Goal: Find specific page/section: Find specific page/section

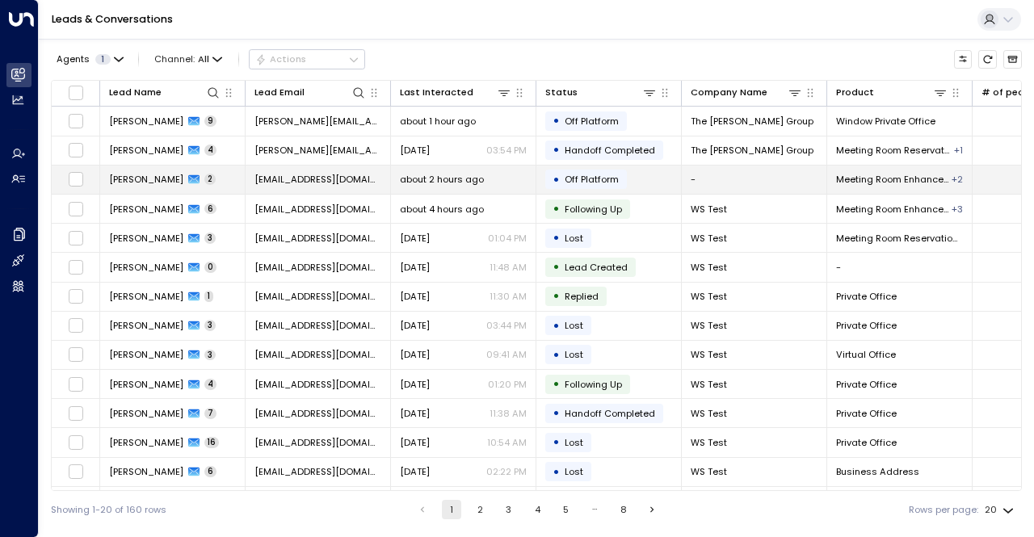
click at [147, 175] on span "[PERSON_NAME]" at bounding box center [146, 179] width 74 height 13
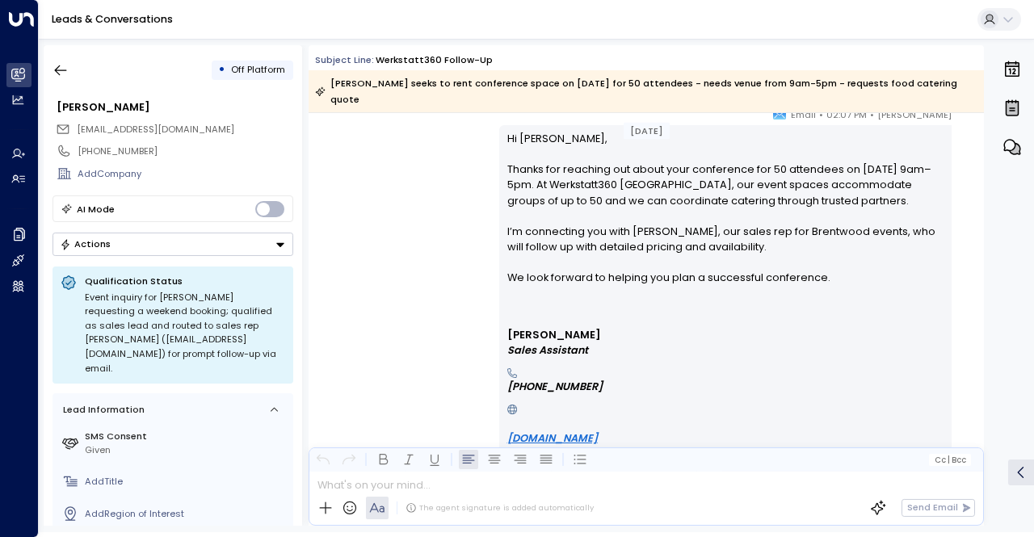
scroll to position [1292, 0]
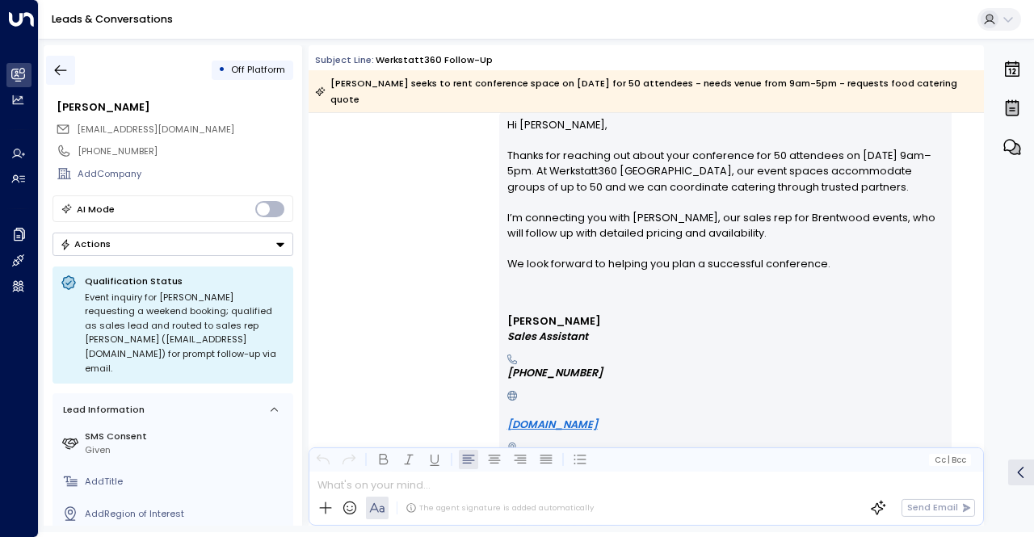
click at [59, 67] on icon "button" at bounding box center [60, 70] width 16 height 16
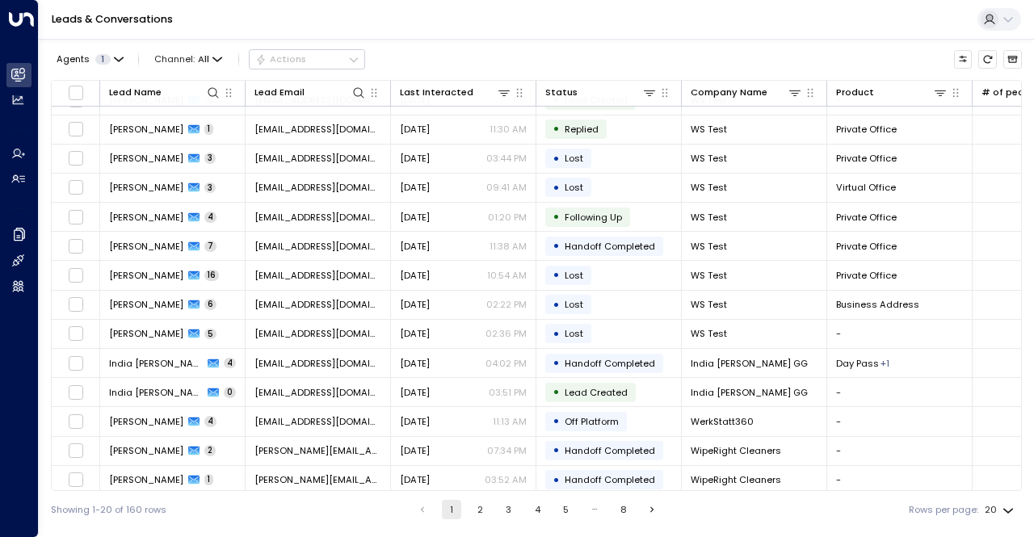
scroll to position [199, 0]
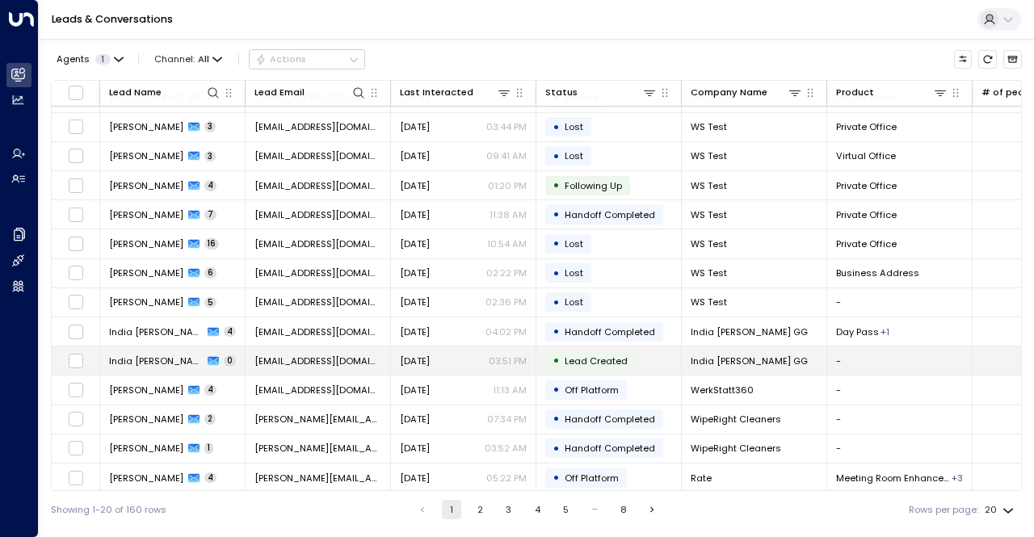
click at [140, 355] on span "India [PERSON_NAME]" at bounding box center [156, 361] width 94 height 13
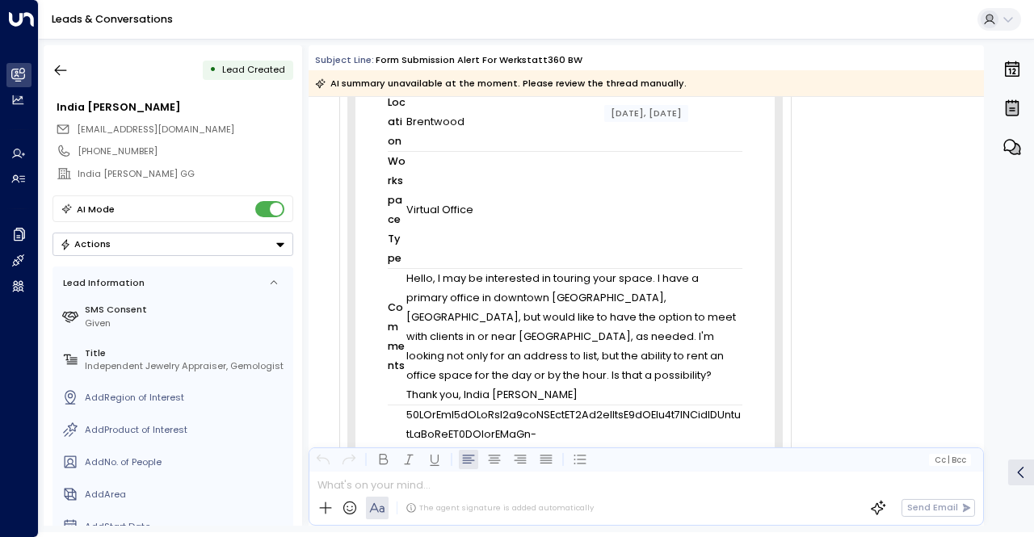
scroll to position [1808, 0]
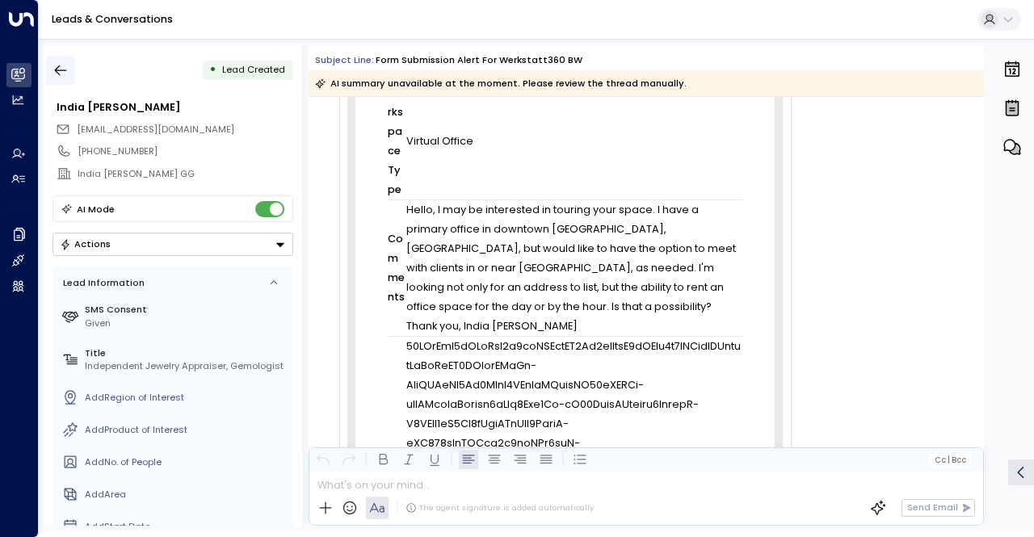
click at [68, 65] on icon "button" at bounding box center [60, 70] width 16 height 16
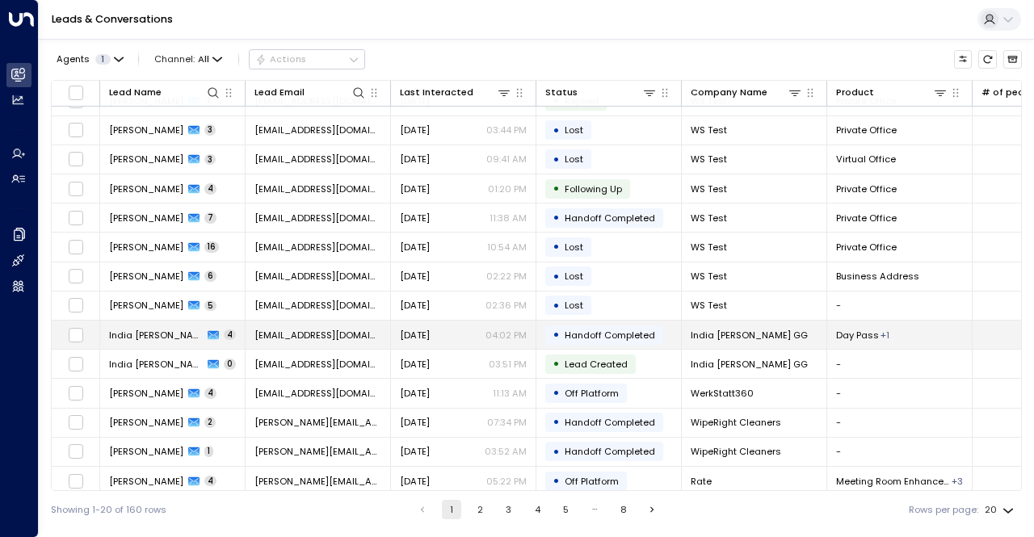
scroll to position [199, 0]
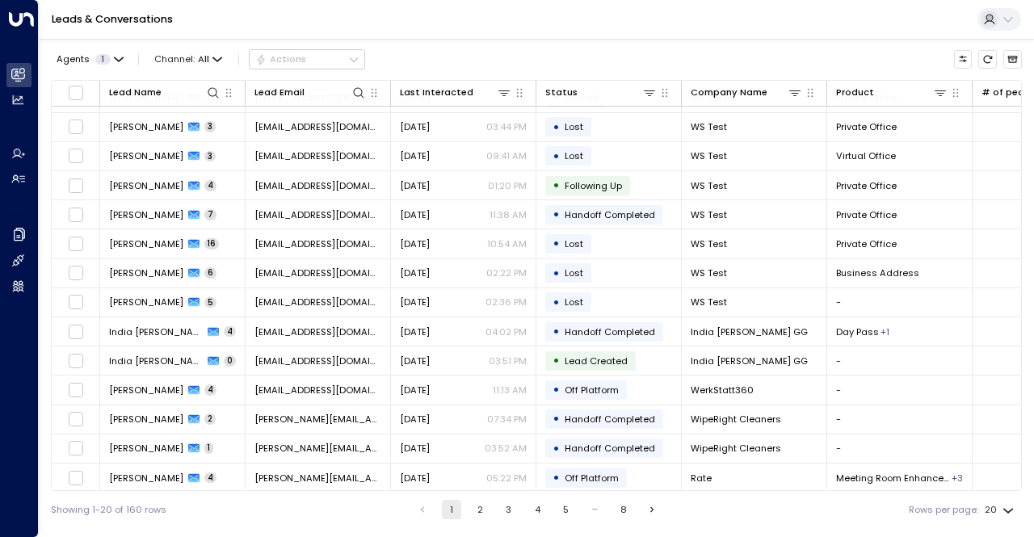
click at [476, 506] on button "2" at bounding box center [479, 509] width 19 height 19
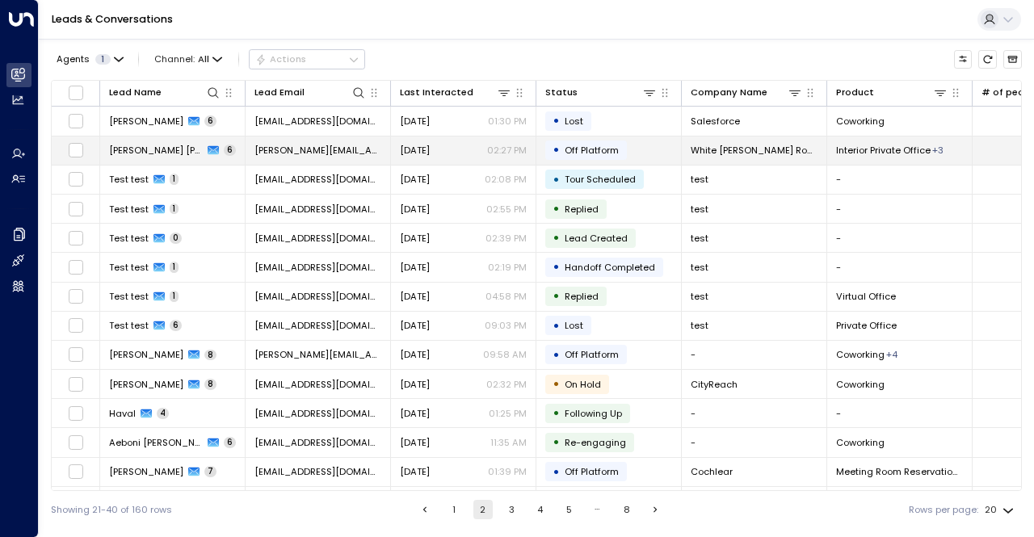
click at [132, 143] on td "[PERSON_NAME] [PERSON_NAME] 6" at bounding box center [172, 150] width 145 height 28
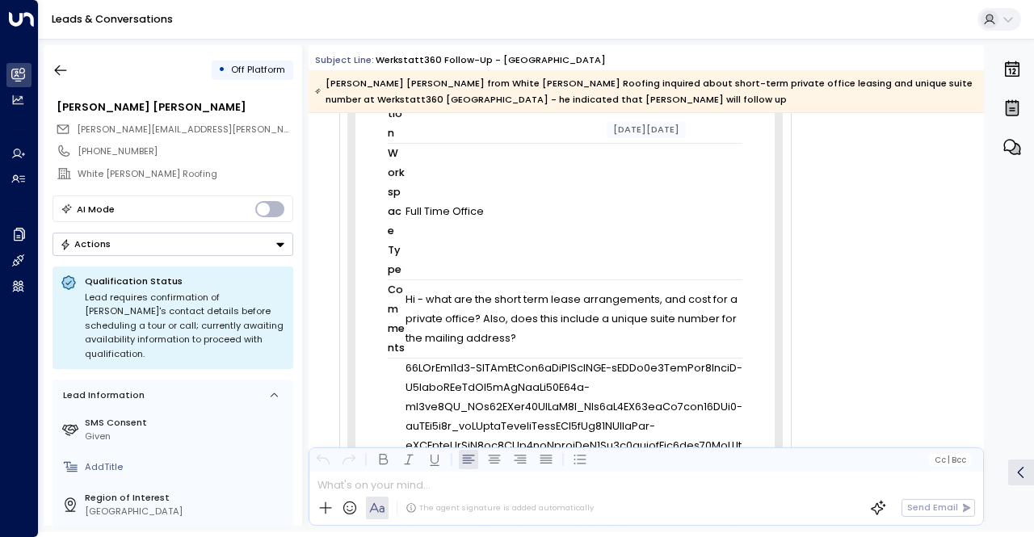
scroll to position [1823, 0]
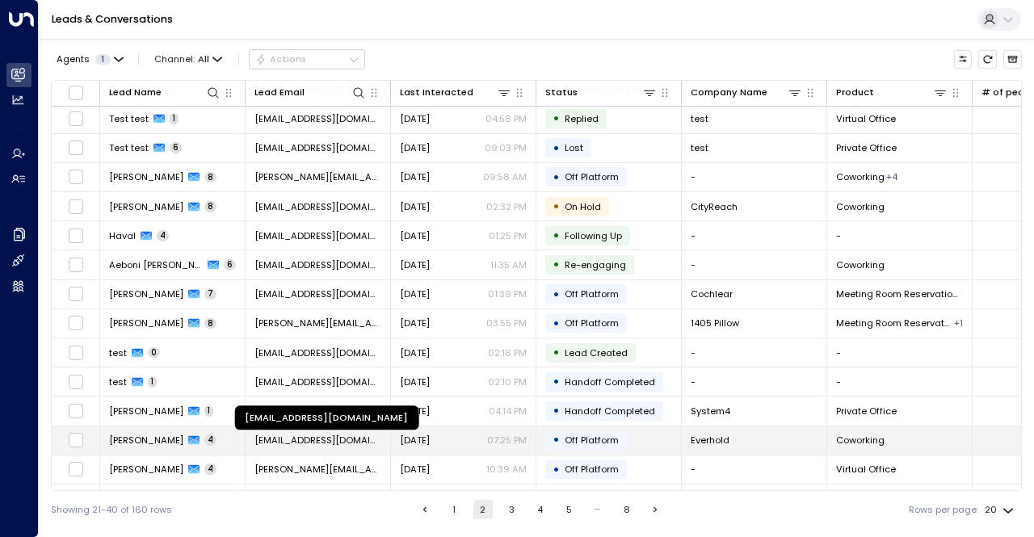
scroll to position [199, 0]
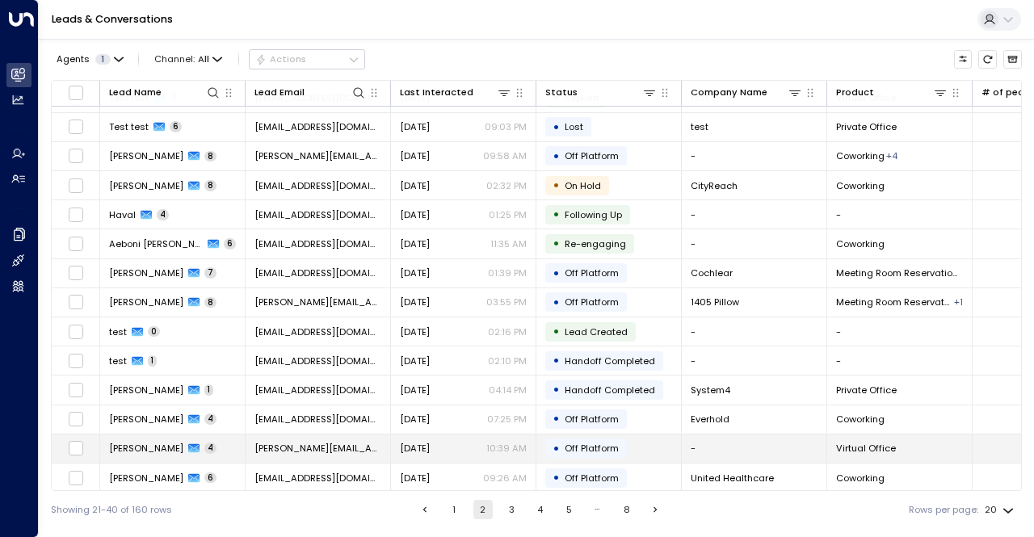
click at [129, 442] on span "[PERSON_NAME]" at bounding box center [146, 448] width 74 height 13
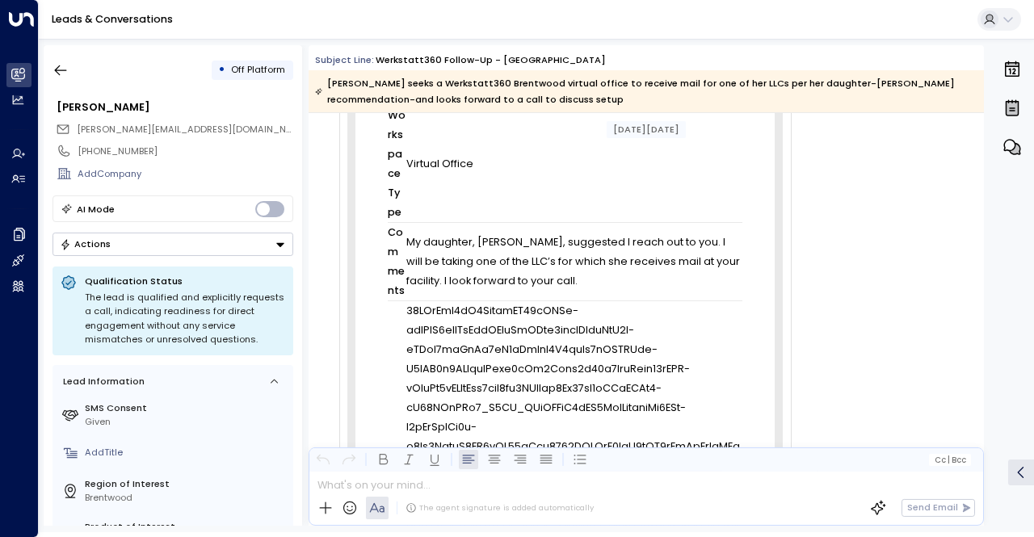
scroll to position [1659, 0]
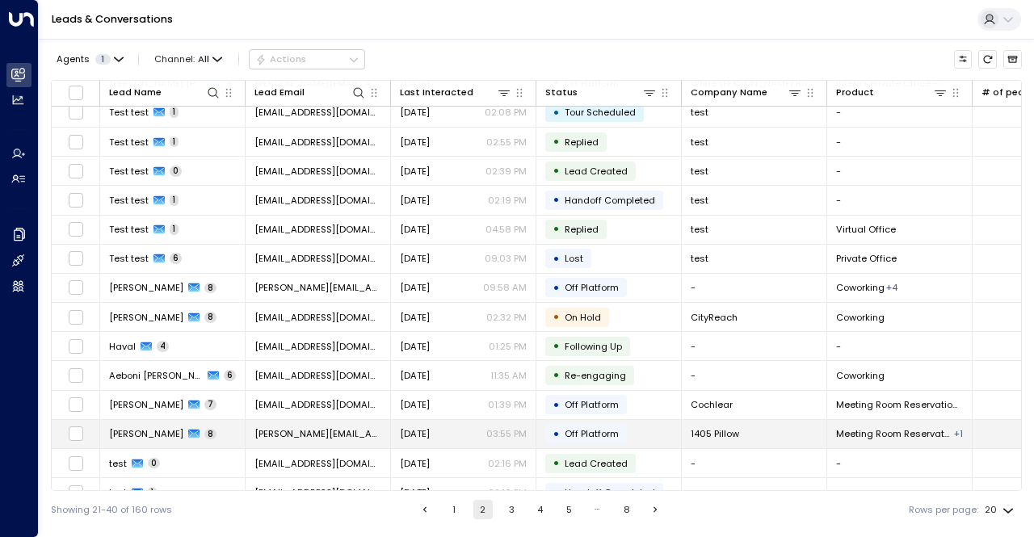
scroll to position [199, 0]
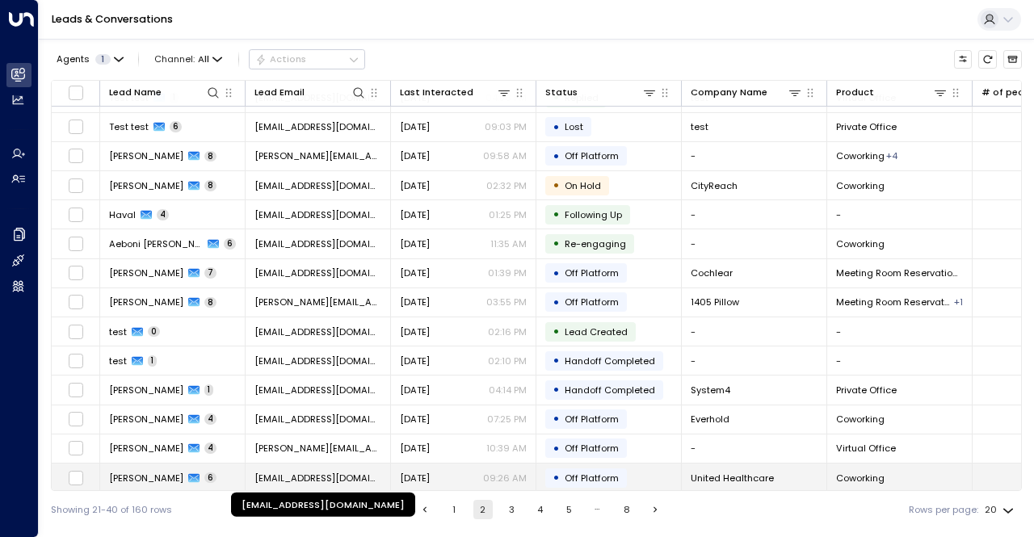
click at [325, 474] on span "[EMAIL_ADDRESS][DOMAIN_NAME]" at bounding box center [317, 478] width 127 height 13
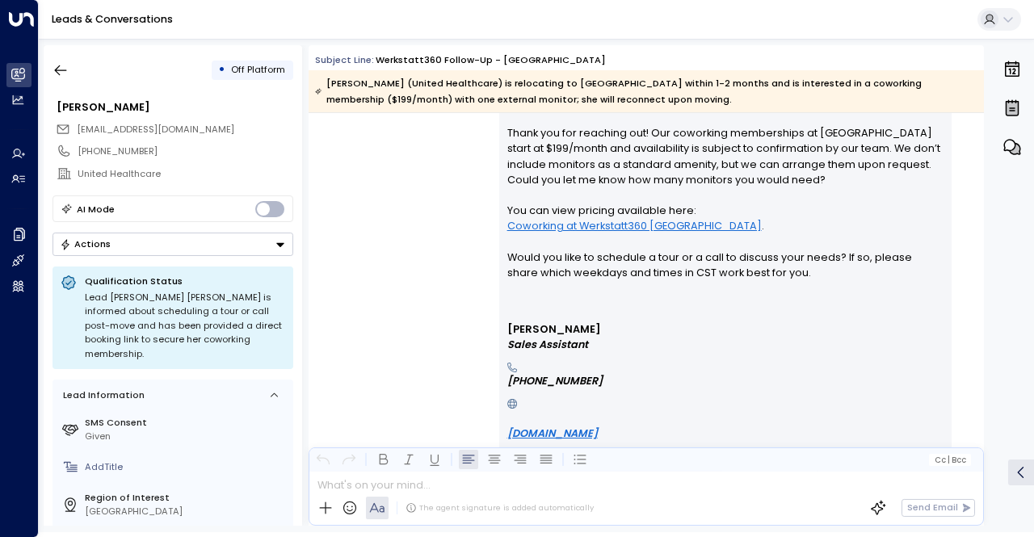
scroll to position [2988, 0]
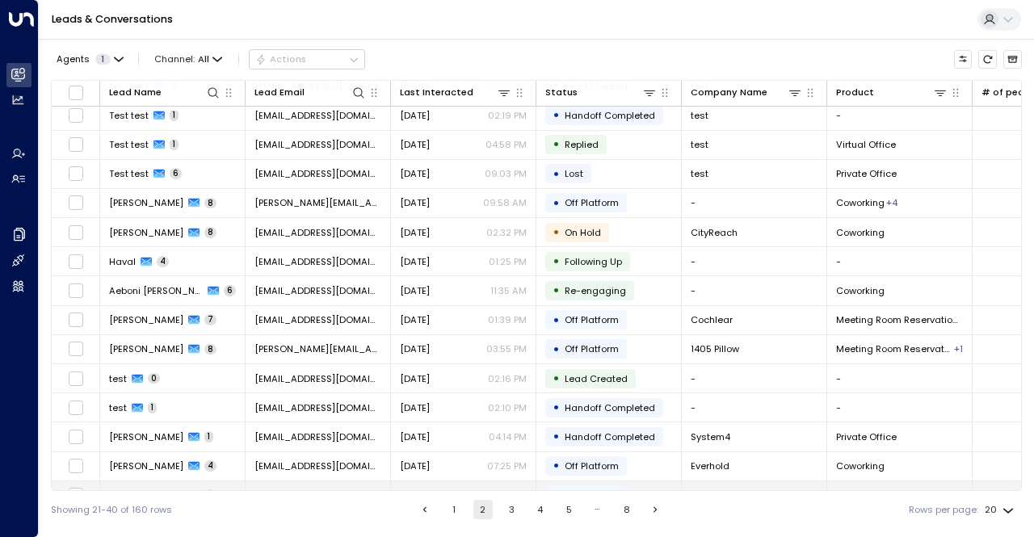
scroll to position [199, 0]
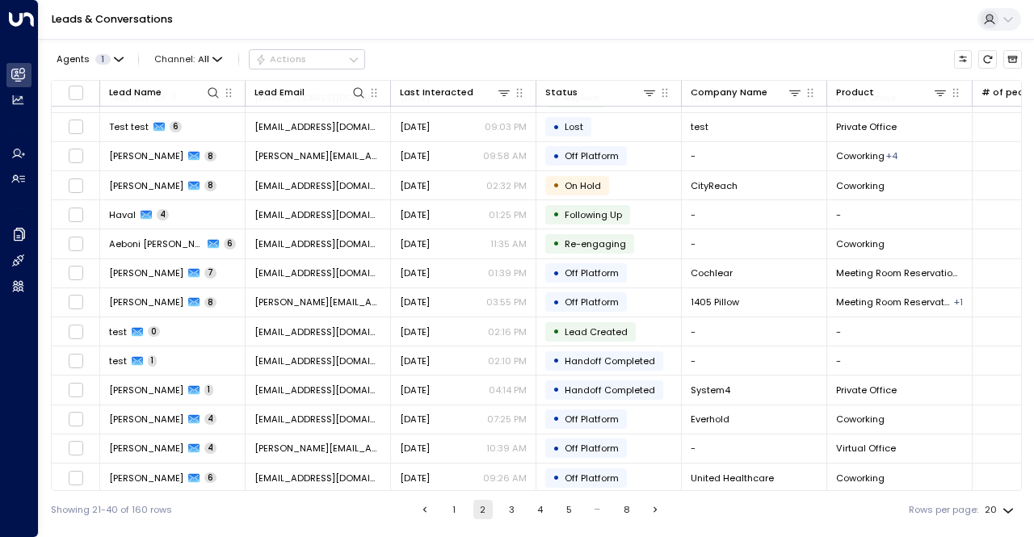
click at [507, 510] on button "3" at bounding box center [510, 509] width 19 height 19
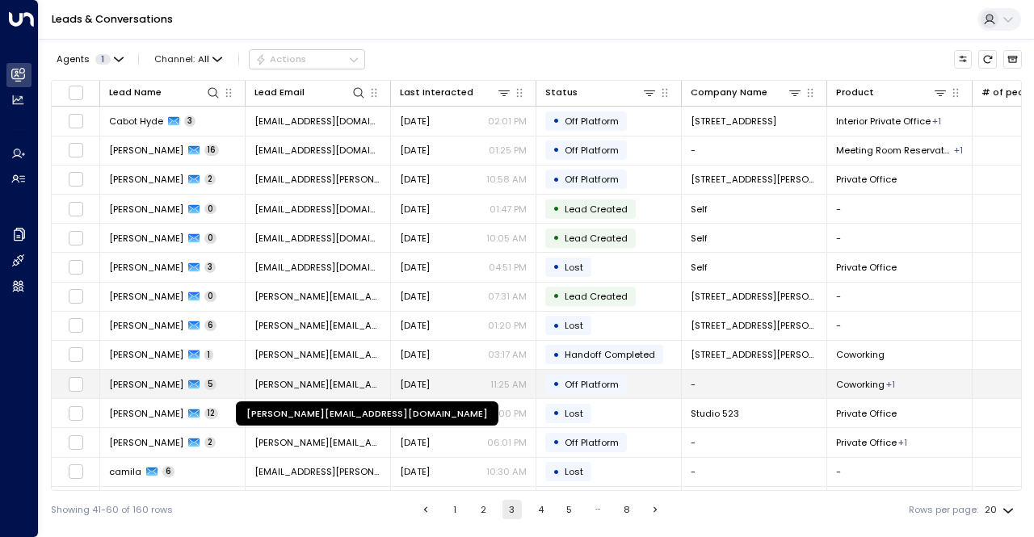
click at [299, 379] on span "[PERSON_NAME][EMAIL_ADDRESS][DOMAIN_NAME]" at bounding box center [317, 384] width 127 height 13
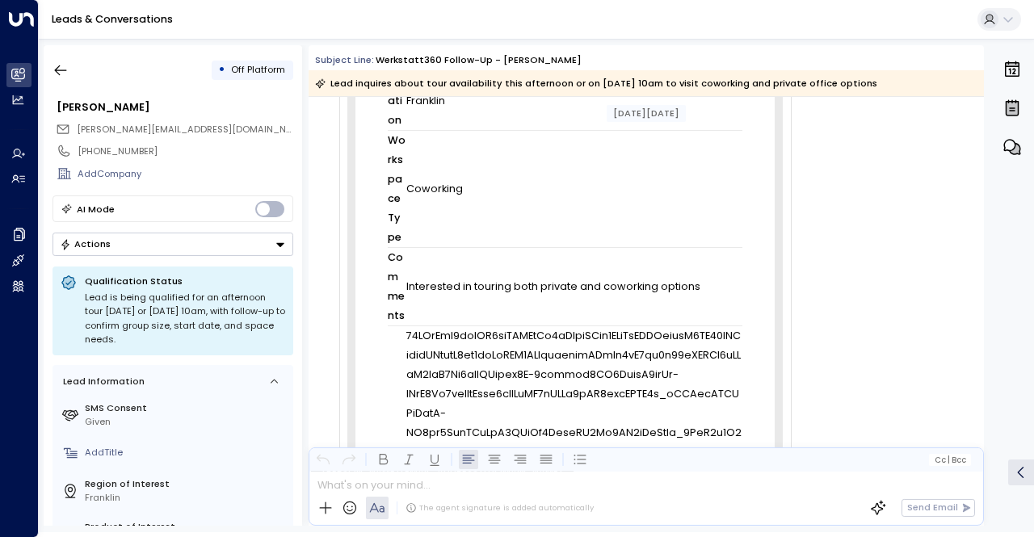
scroll to position [1777, 0]
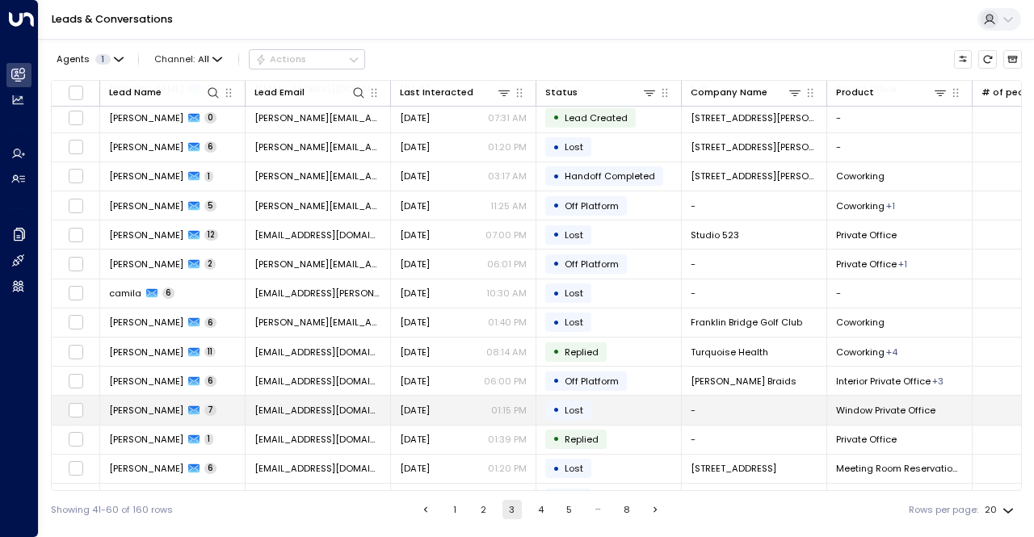
scroll to position [199, 0]
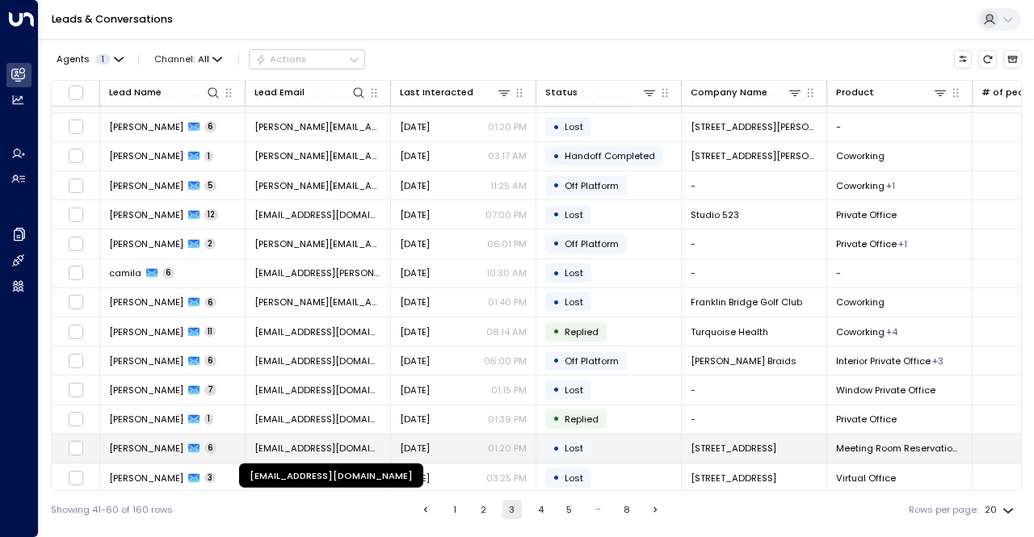
click at [275, 445] on span "[EMAIL_ADDRESS][DOMAIN_NAME]" at bounding box center [317, 448] width 127 height 13
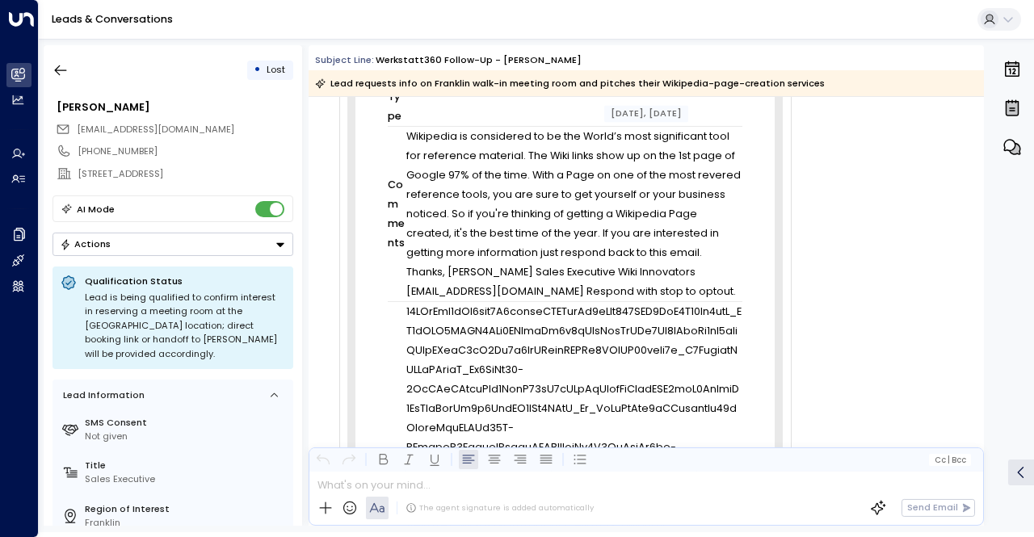
scroll to position [1857, 0]
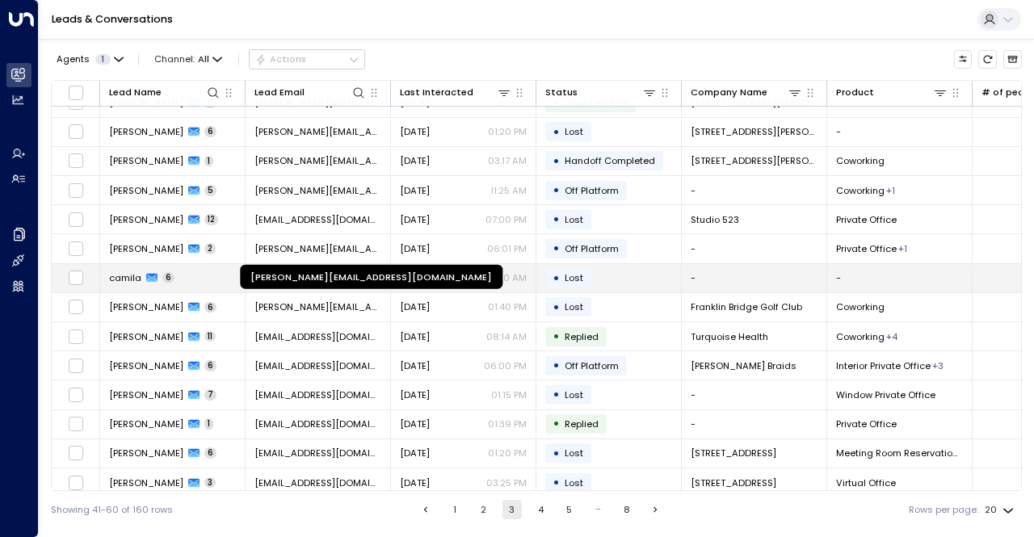
scroll to position [199, 0]
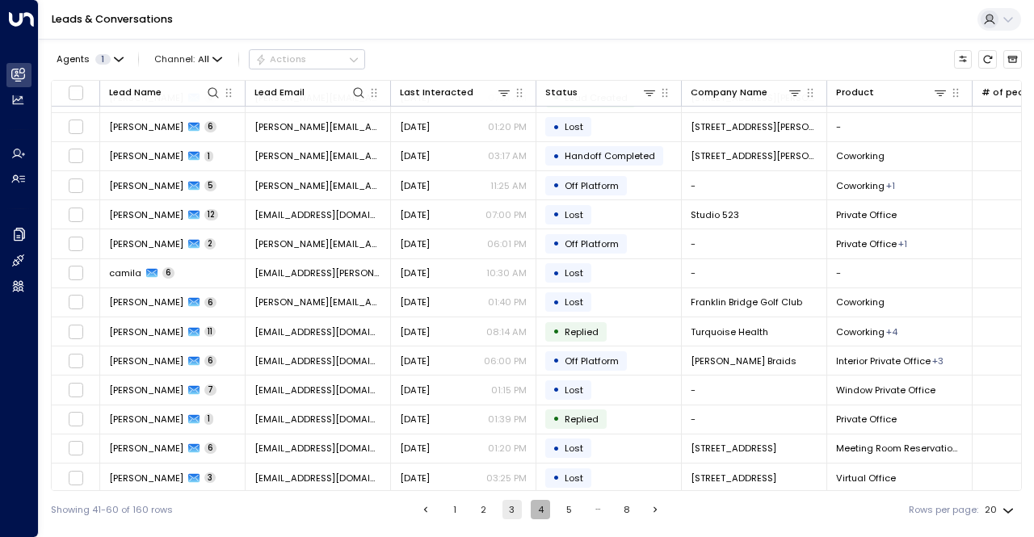
click at [538, 509] on button "4" at bounding box center [540, 509] width 19 height 19
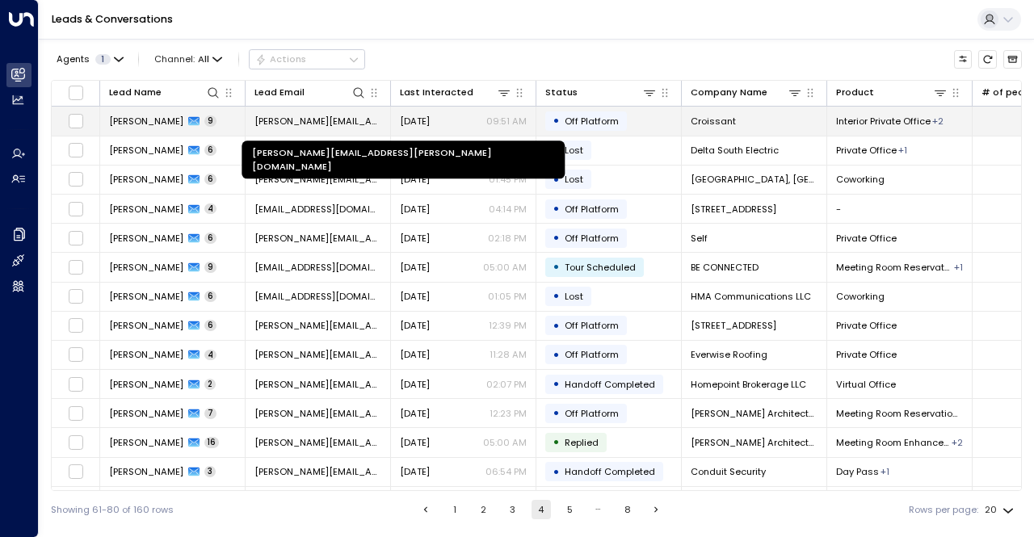
click at [287, 115] on span "[PERSON_NAME][EMAIL_ADDRESS][PERSON_NAME][DOMAIN_NAME]" at bounding box center [317, 121] width 127 height 13
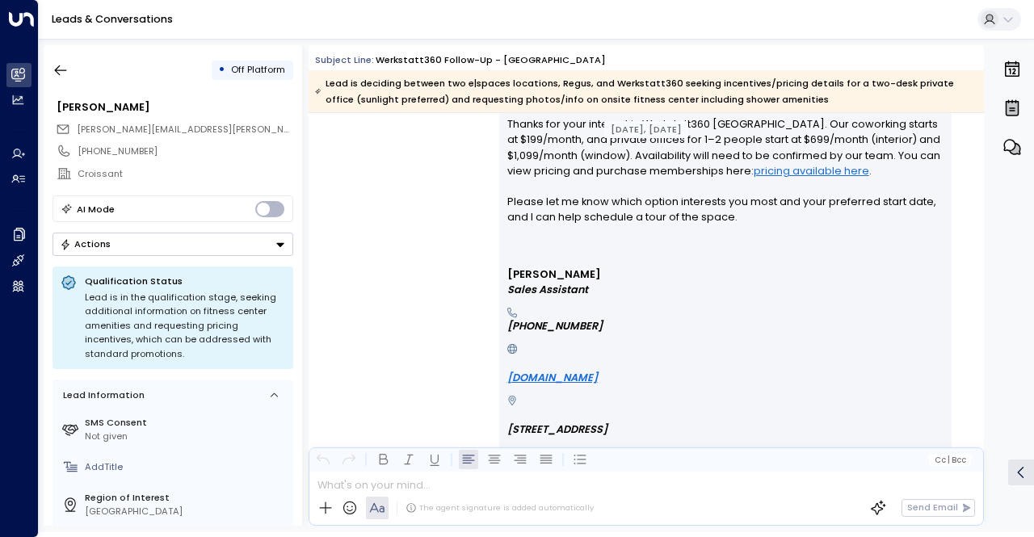
scroll to position [3119, 0]
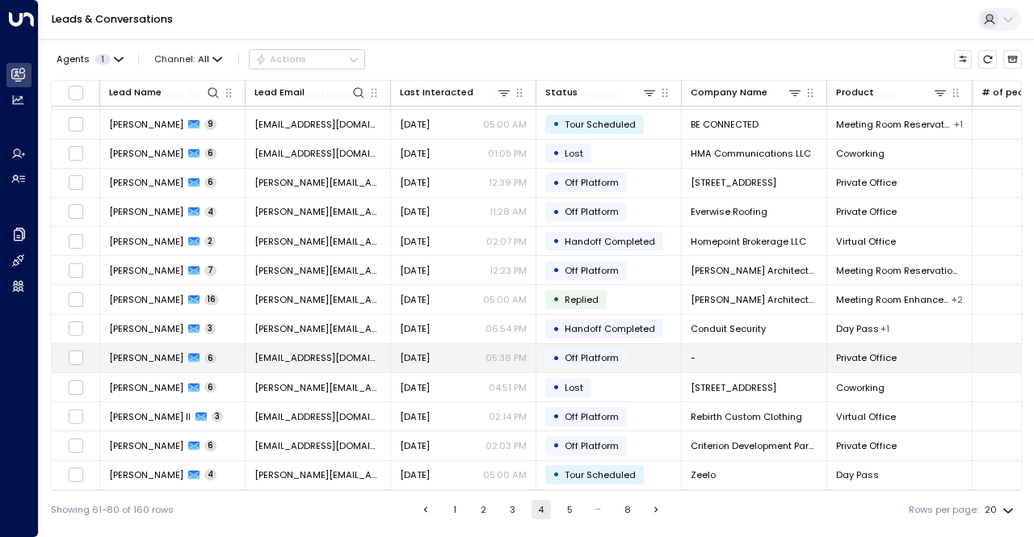
scroll to position [199, 0]
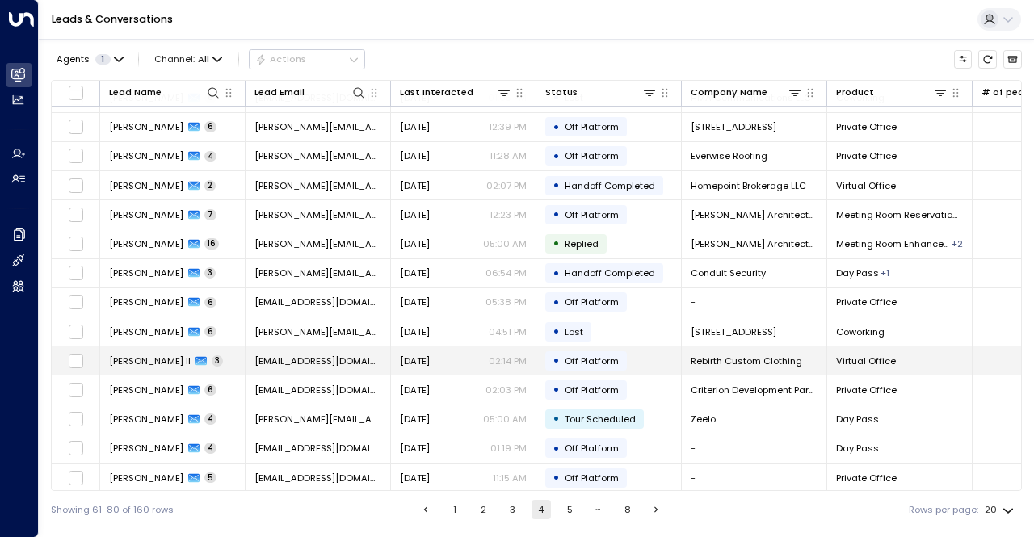
click at [287, 359] on span "[EMAIL_ADDRESS][DOMAIN_NAME]" at bounding box center [317, 361] width 127 height 13
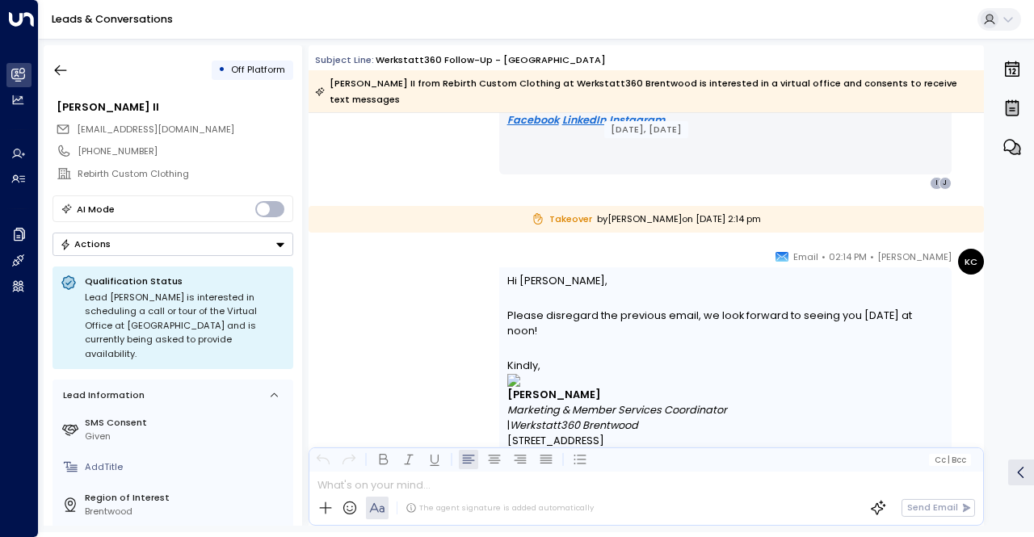
scroll to position [4230, 0]
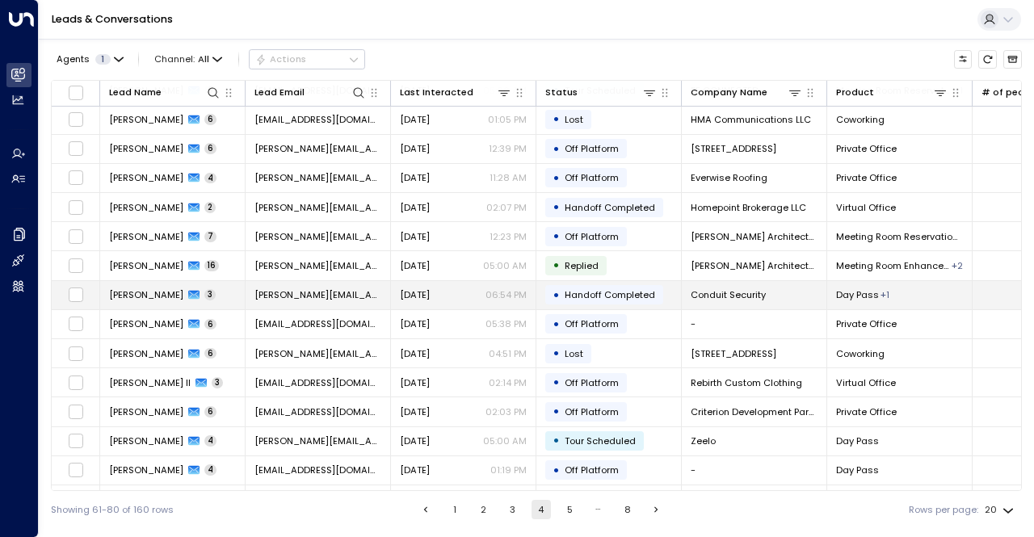
scroll to position [199, 0]
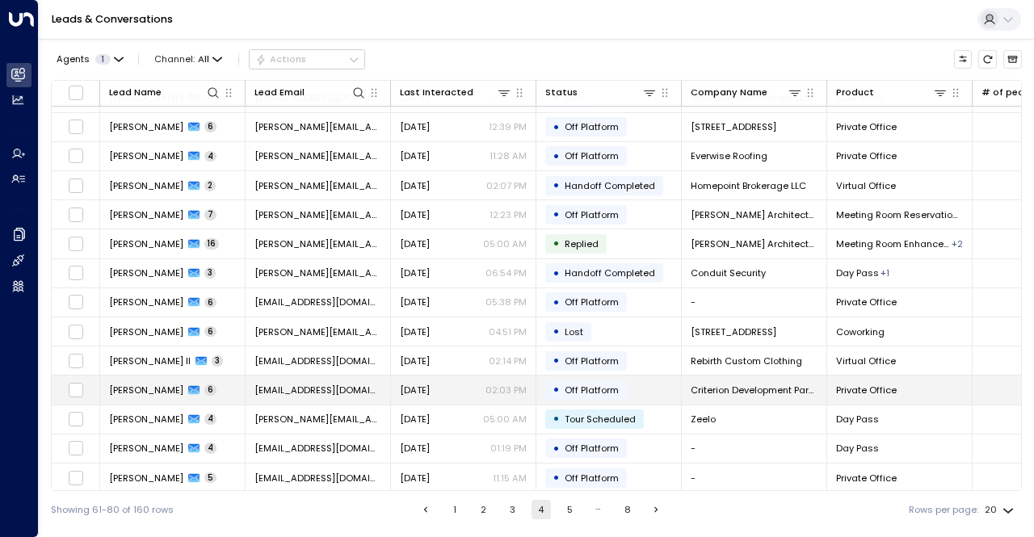
click at [293, 384] on span "[EMAIL_ADDRESS][DOMAIN_NAME]" at bounding box center [317, 390] width 127 height 13
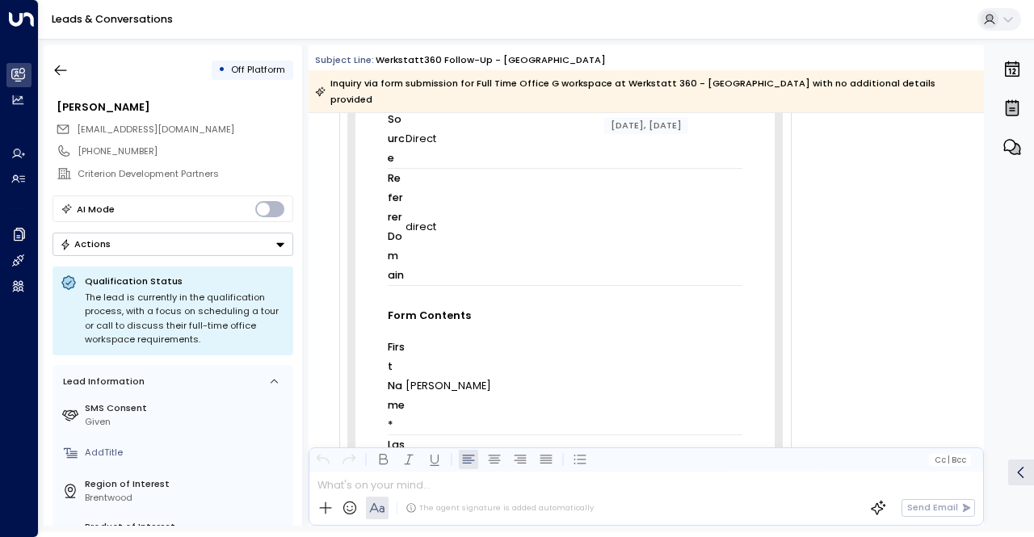
scroll to position [329, 0]
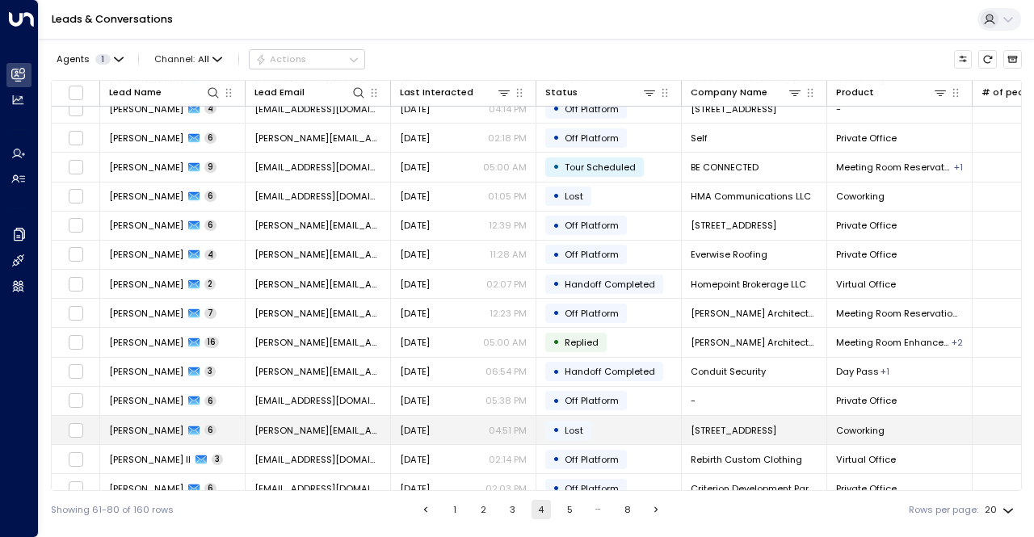
scroll to position [199, 0]
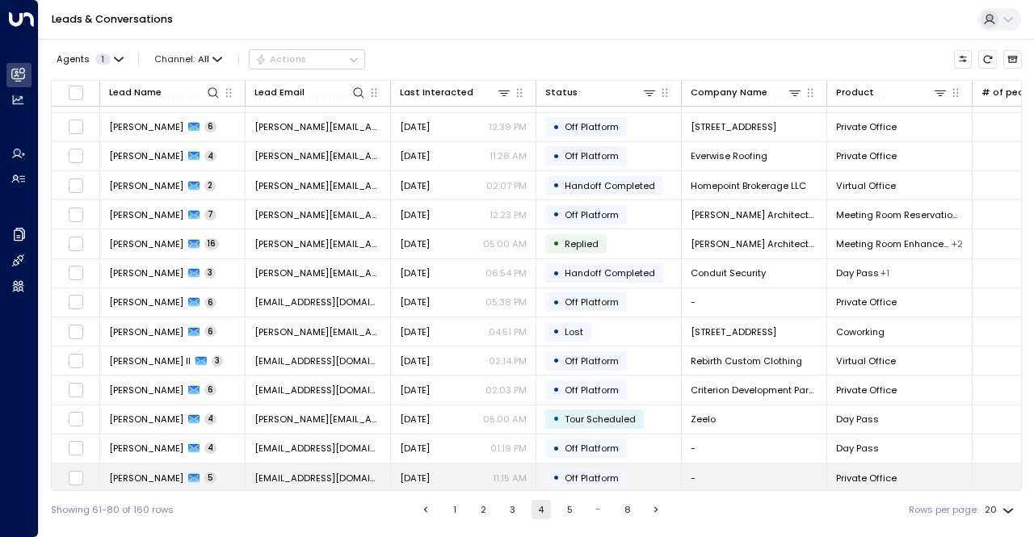
click at [317, 472] on span "[EMAIL_ADDRESS][DOMAIN_NAME]" at bounding box center [317, 478] width 127 height 13
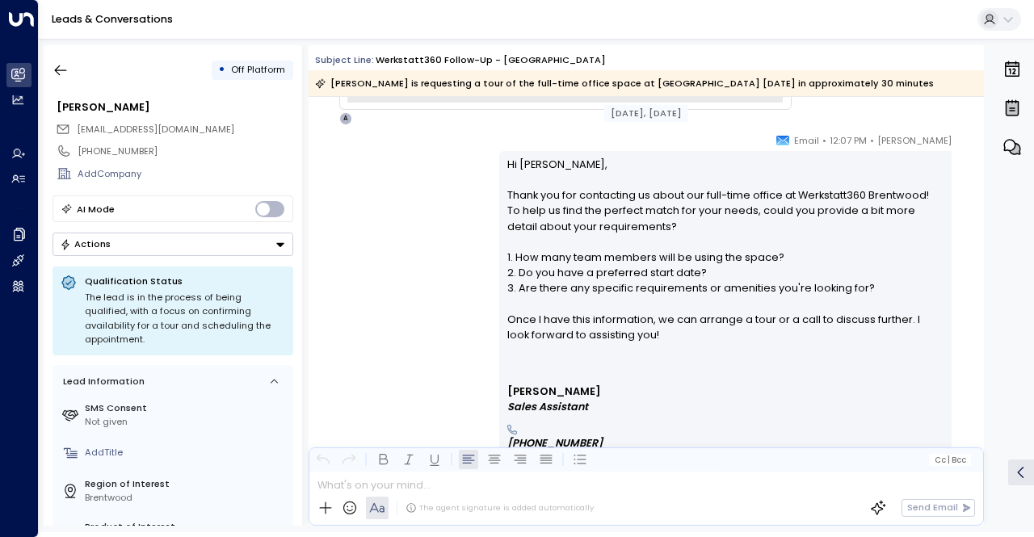
scroll to position [2921, 0]
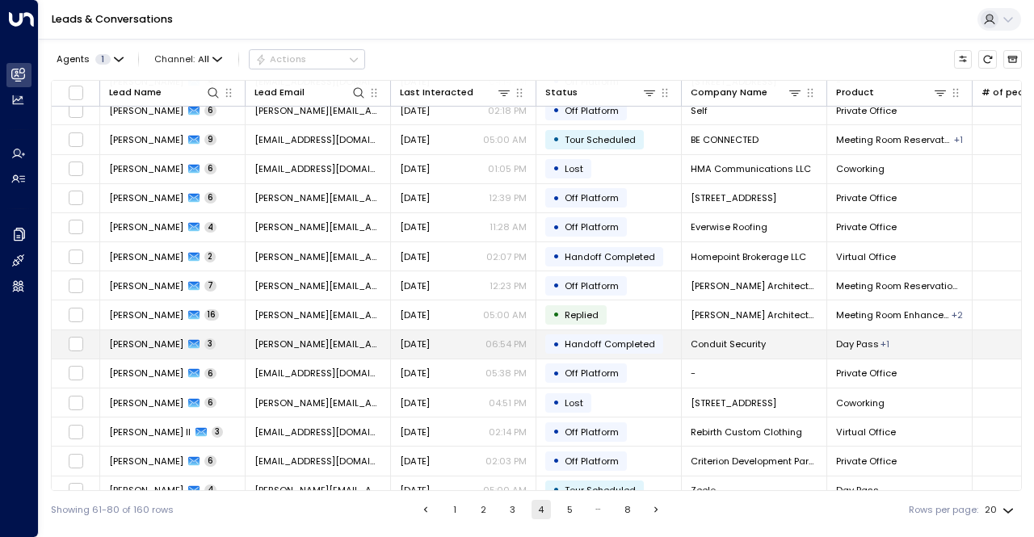
scroll to position [199, 0]
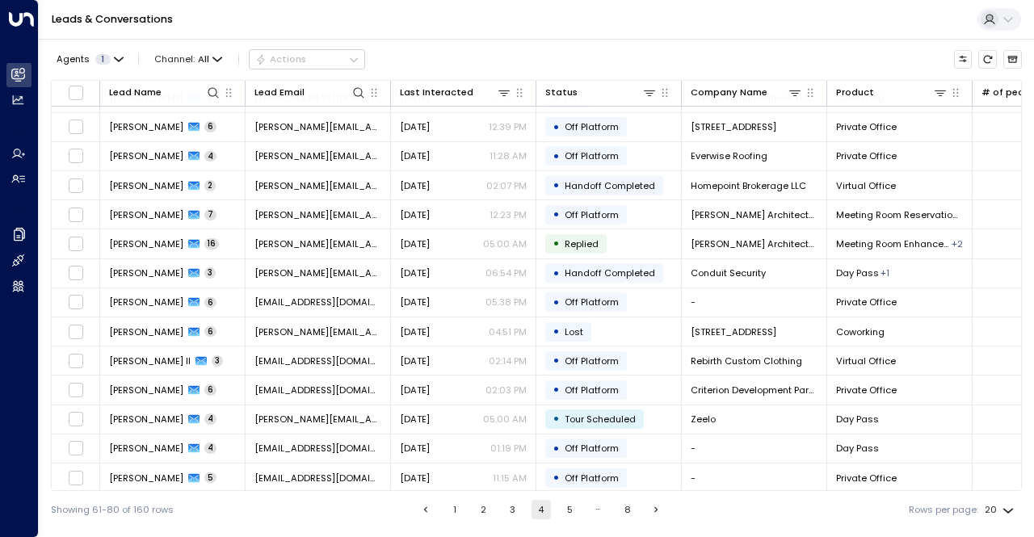
click at [562, 511] on button "5" at bounding box center [569, 509] width 19 height 19
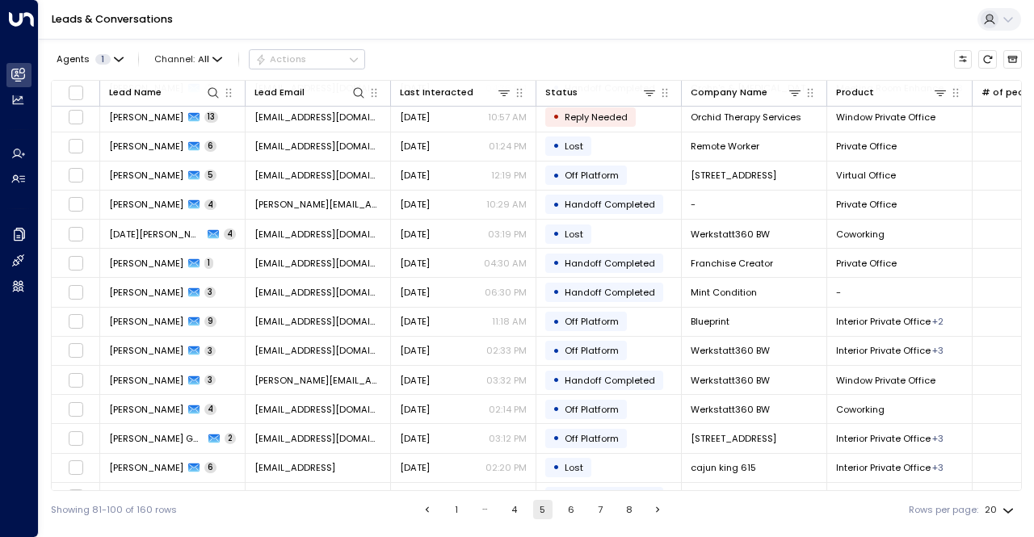
scroll to position [199, 0]
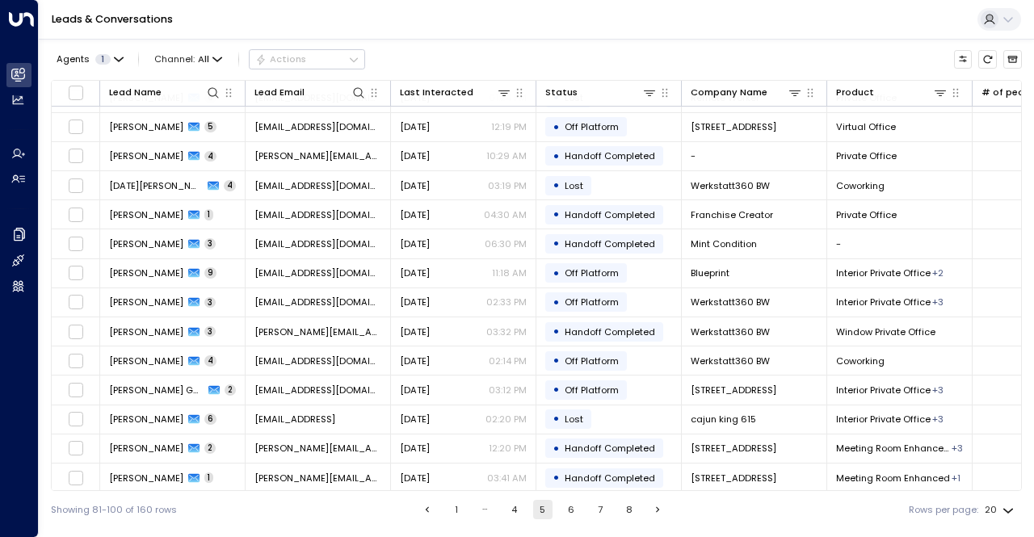
drag, startPoint x: 565, startPoint y: 505, endPoint x: 703, endPoint y: 534, distance: 140.3
click at [565, 505] on button "6" at bounding box center [570, 509] width 19 height 19
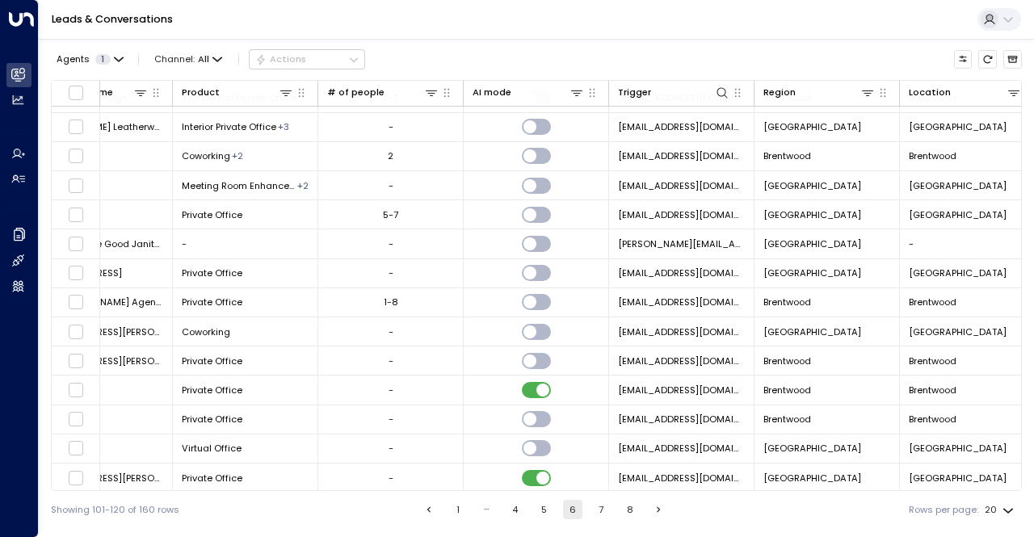
scroll to position [199, 654]
drag, startPoint x: 653, startPoint y: 494, endPoint x: 239, endPoint y: 506, distance: 414.4
click at [233, 506] on div "Showing 101-120 of 160 rows 1 … 4 5 6 7 8 Rows per page: 20 **" at bounding box center [536, 509] width 971 height 37
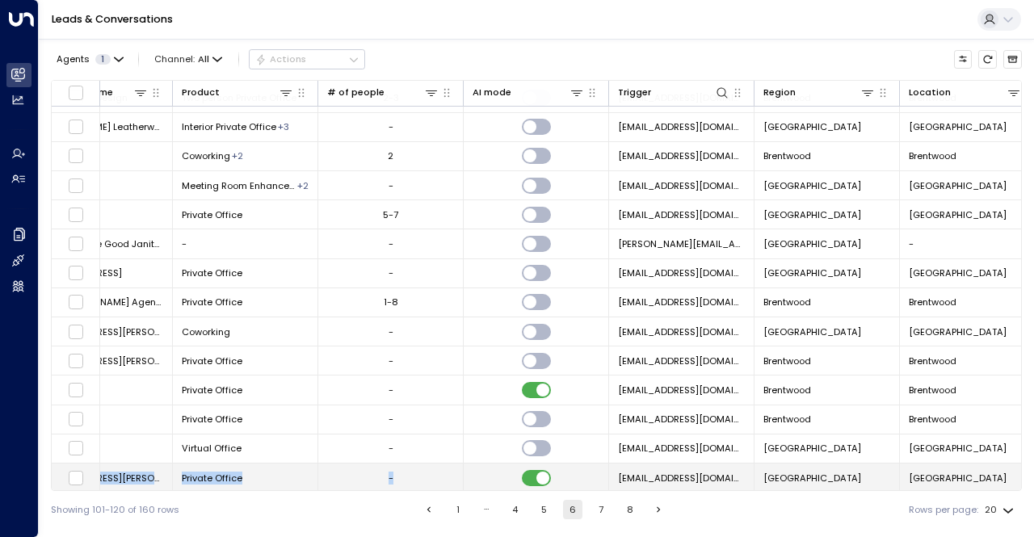
drag, startPoint x: 464, startPoint y: 487, endPoint x: 79, endPoint y: 462, distance: 386.0
click at [79, 464] on tr "[PERSON_NAME] 0 [EMAIL_ADDRESS][DOMAIN_NAME] [DATE] 09:05 PM • Lead Created [ST…" at bounding box center [221, 478] width 1647 height 29
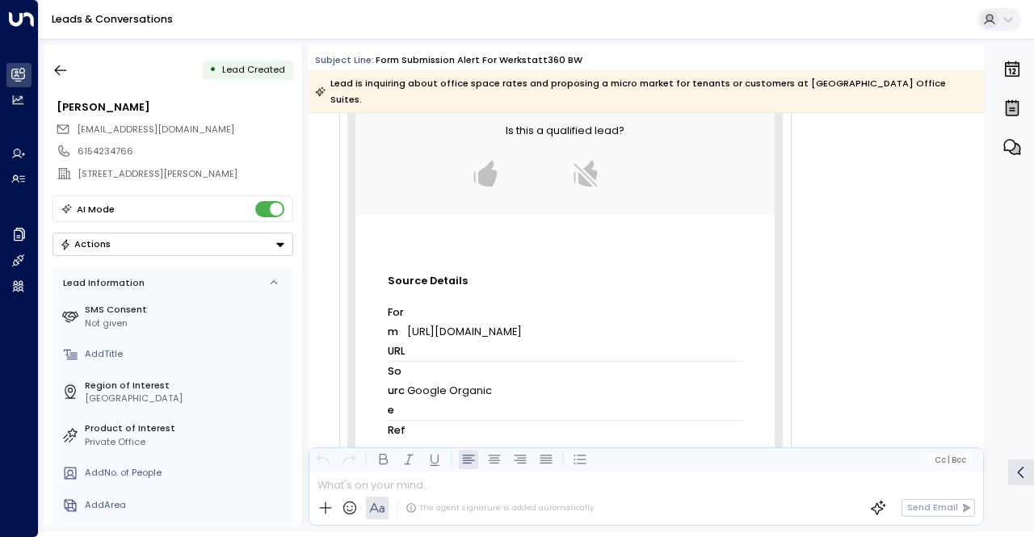
scroll to position [435, 0]
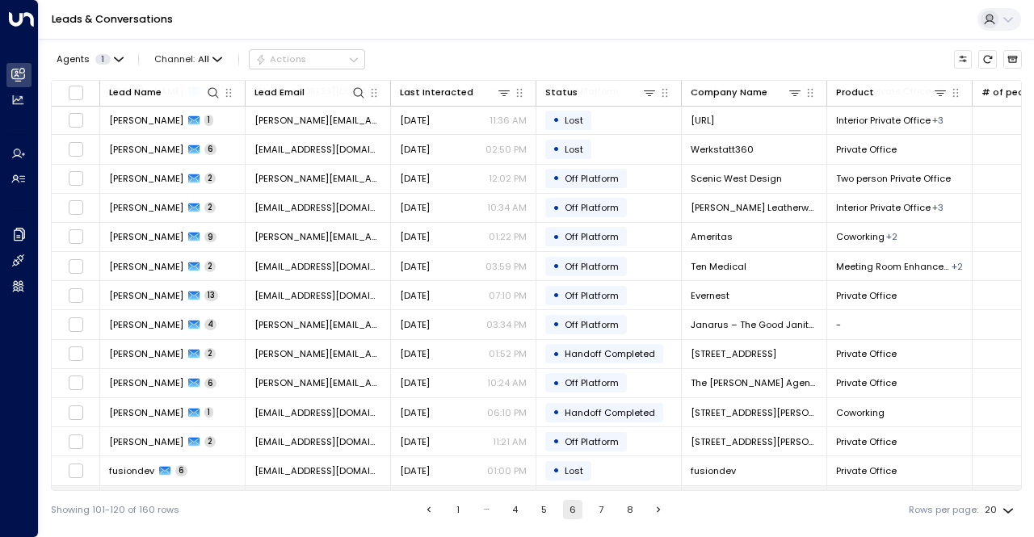
scroll to position [199, 0]
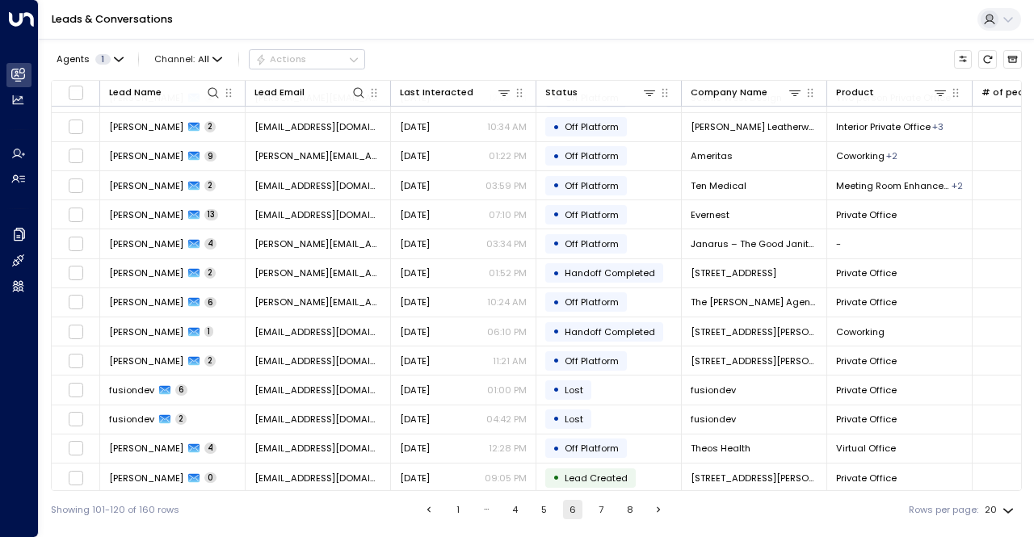
drag, startPoint x: 598, startPoint y: 514, endPoint x: 609, endPoint y: 535, distance: 24.6
click at [598, 514] on button "7" at bounding box center [600, 509] width 19 height 19
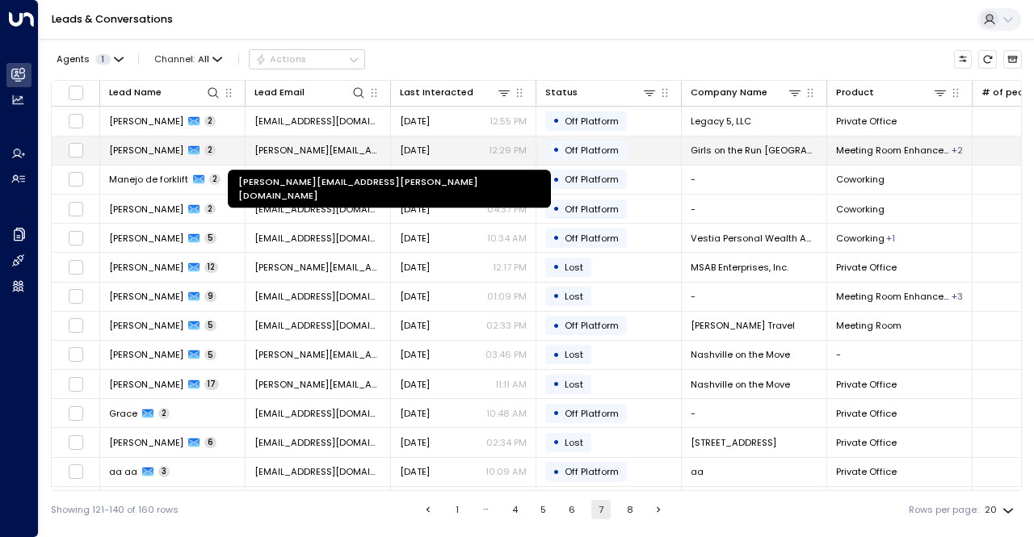
click at [327, 156] on span "[PERSON_NAME][EMAIL_ADDRESS][PERSON_NAME][DOMAIN_NAME]" at bounding box center [317, 150] width 127 height 13
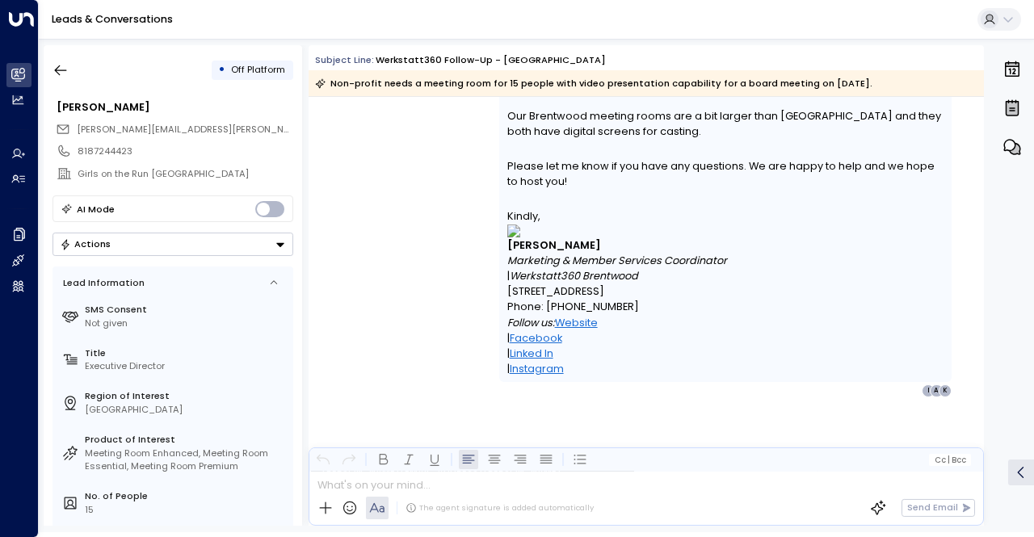
scroll to position [954, 0]
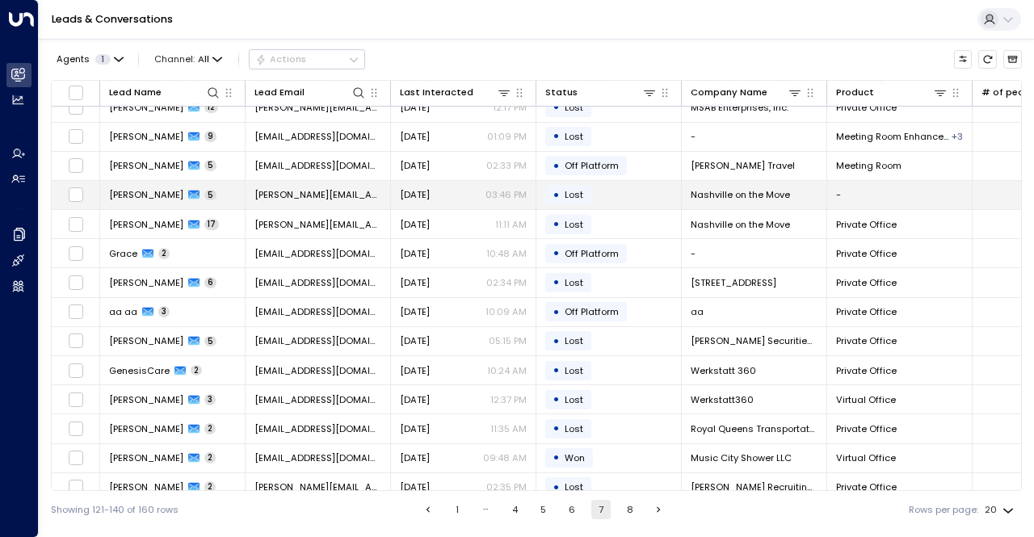
scroll to position [199, 0]
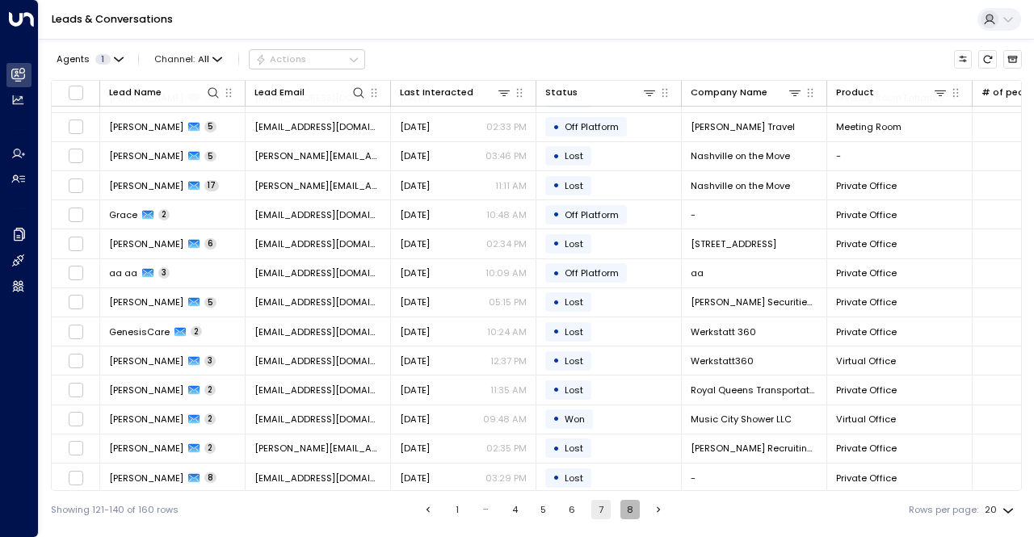
click at [621, 512] on button "8" at bounding box center [629, 509] width 19 height 19
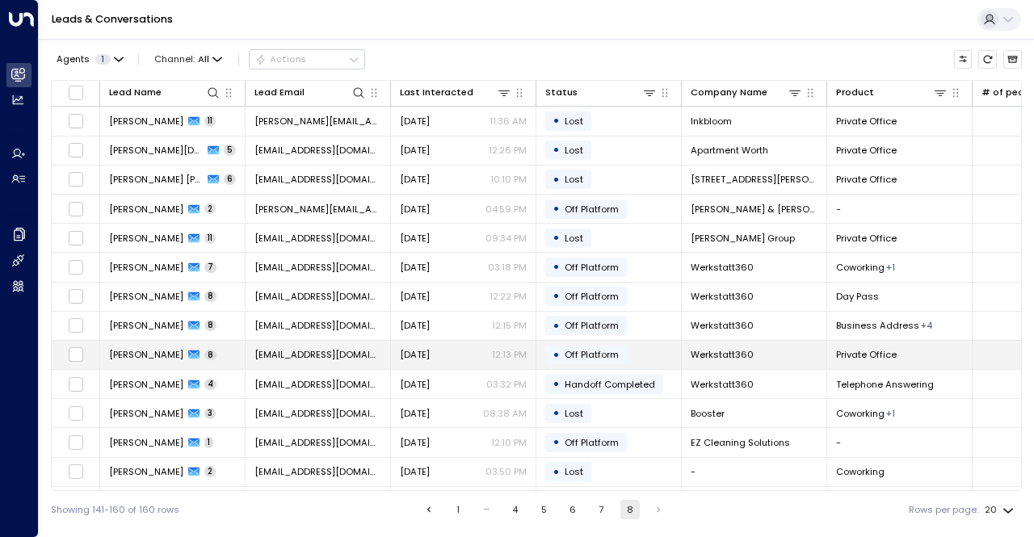
click at [333, 354] on span "[EMAIL_ADDRESS][DOMAIN_NAME]" at bounding box center [317, 354] width 127 height 13
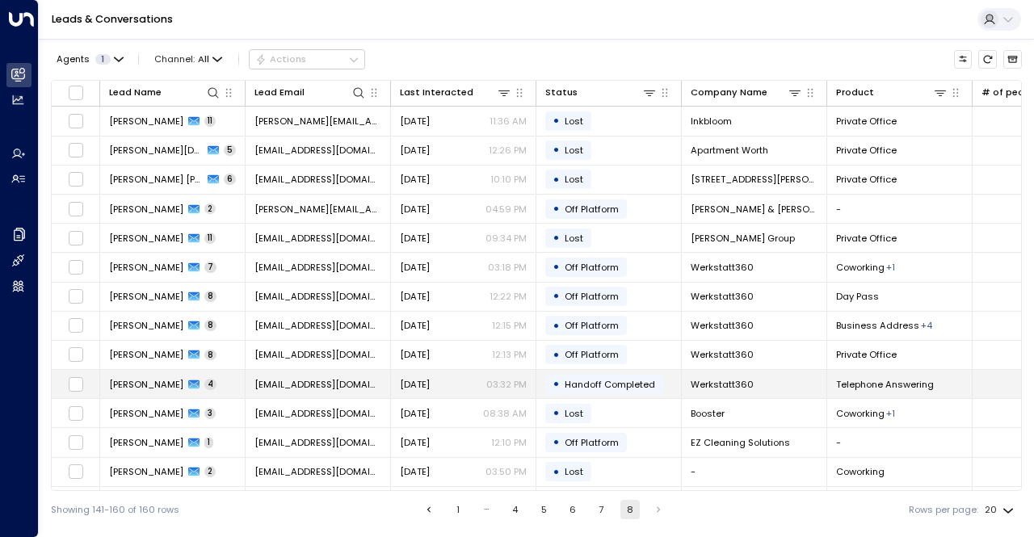
scroll to position [199, 0]
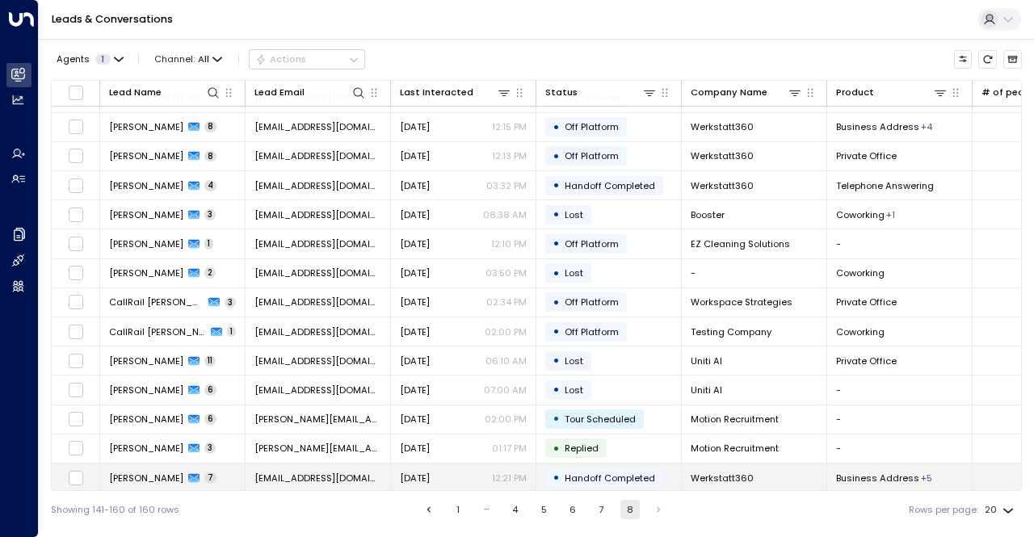
click at [313, 472] on span "[EMAIL_ADDRESS][DOMAIN_NAME]" at bounding box center [317, 478] width 127 height 13
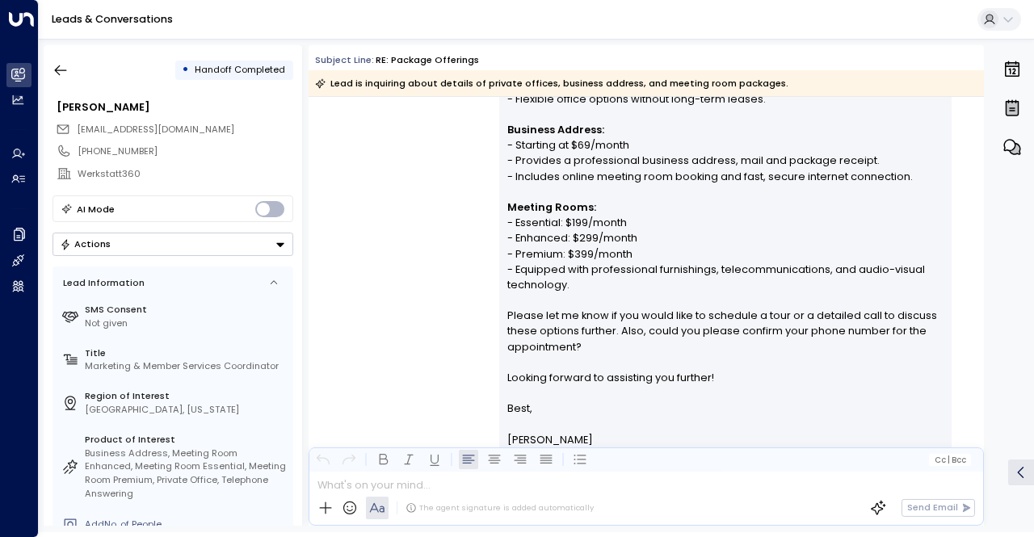
scroll to position [485, 0]
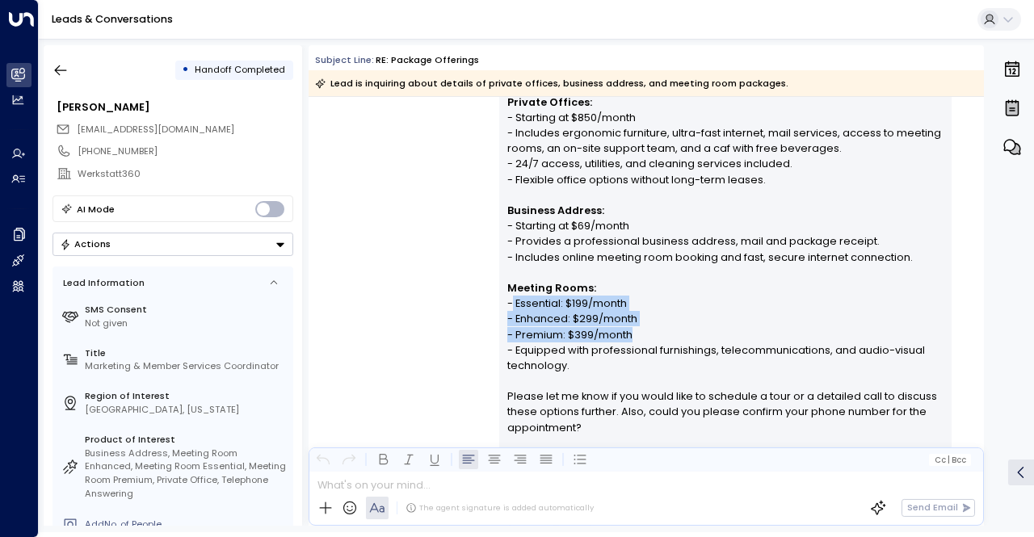
drag, startPoint x: 507, startPoint y: 298, endPoint x: 647, endPoint y: 331, distance: 143.6
click at [647, 331] on p "Hi [PERSON_NAME], Thank you for your interest in the workspace solutions at Wer…" at bounding box center [725, 288] width 437 height 543
click at [646, 331] on p "Hi [PERSON_NAME], Thank you for your interest in the workspace solutions at Wer…" at bounding box center [725, 288] width 437 height 543
drag, startPoint x: 647, startPoint y: 331, endPoint x: 501, endPoint y: 307, distance: 147.4
click at [499, 304] on div "Hi [PERSON_NAME], Thank you for your interest in the workspace solutions at Wer…" at bounding box center [725, 303] width 452 height 584
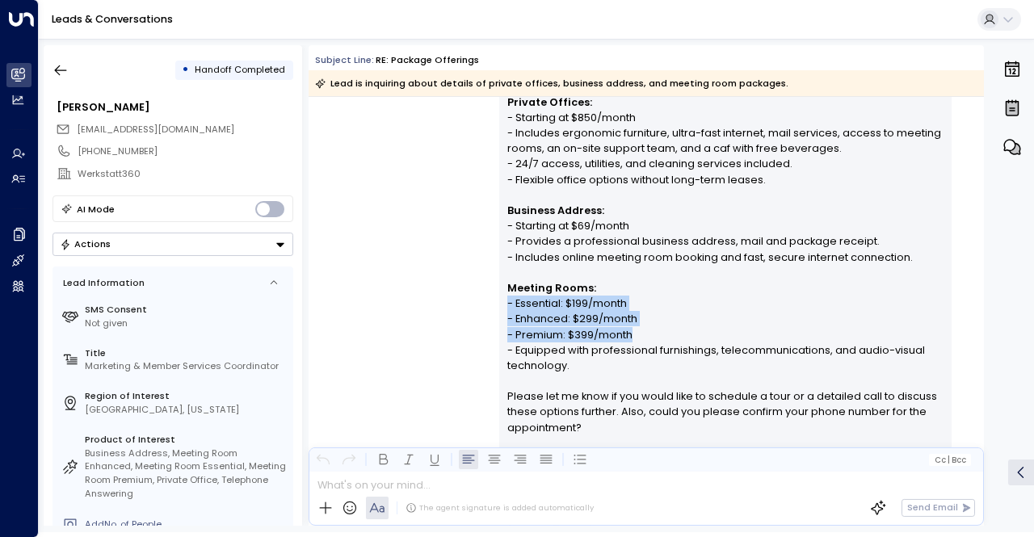
copy p "- Essential: $199/month - Enhanced: $299/month - Premium: $399/month"
